Goal: Find contact information: Find contact information

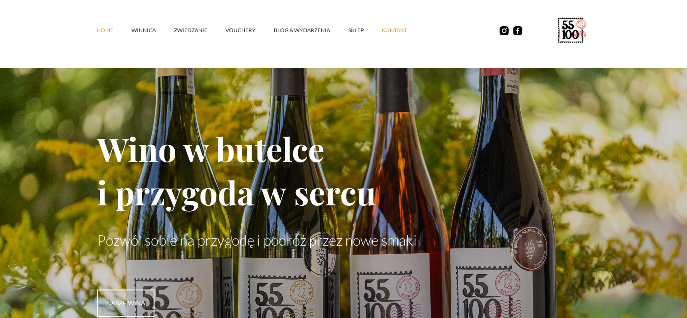
click at [397, 30] on link "kontakt" at bounding box center [403, 30] width 43 height 27
